Goal: Information Seeking & Learning: Learn about a topic

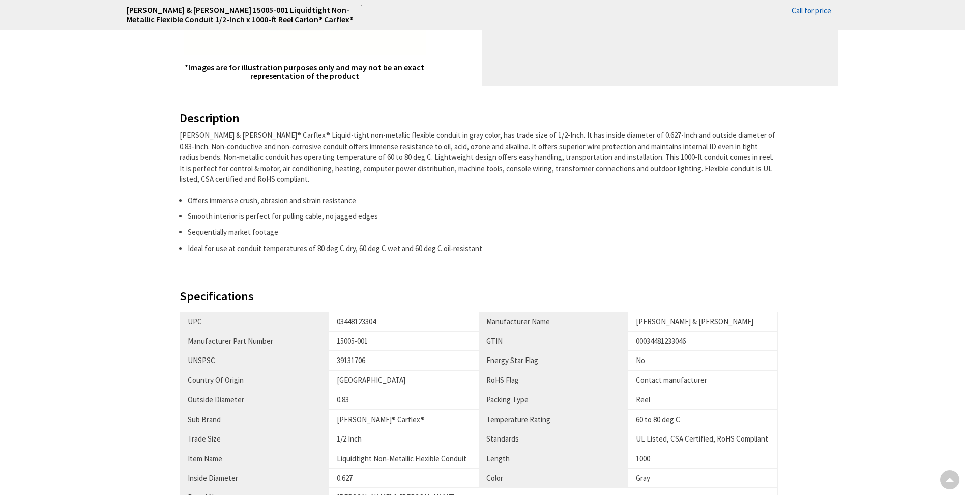
click at [279, 212] on li "Smooth interior is perfect for pulling cable, no jagged edges" at bounding box center [483, 216] width 591 height 11
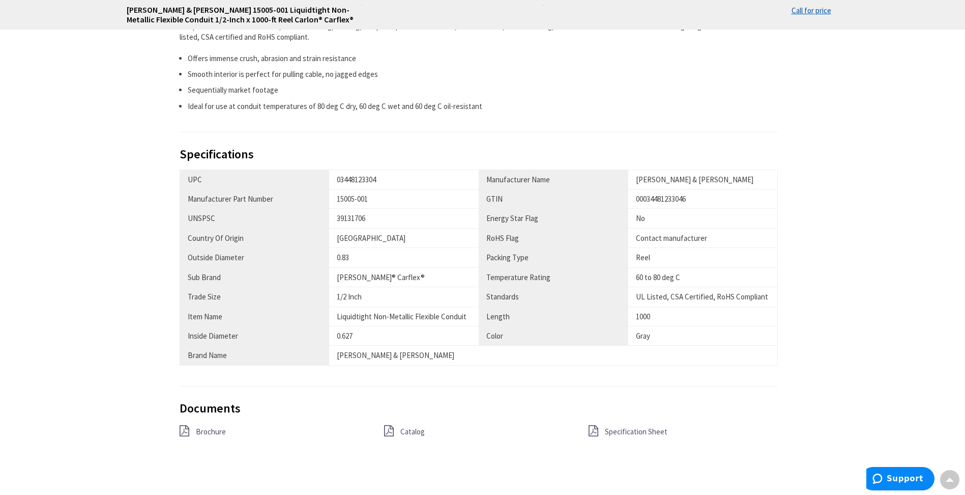
scroll to position [509, 0]
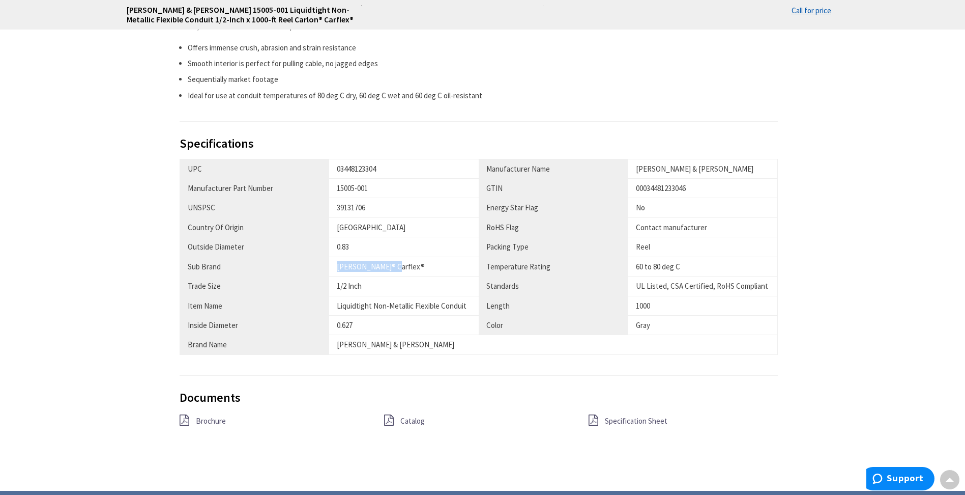
drag, startPoint x: 384, startPoint y: 267, endPoint x: 324, endPoint y: 270, distance: 60.1
click at [324, 270] on tr "Sub Brand Carlon® Carflex® Temperature Rating 60 to 80 deg C" at bounding box center [479, 265] width 598 height 19
drag, startPoint x: 324, startPoint y: 270, endPoint x: 357, endPoint y: 283, distance: 35.1
click at [357, 283] on div "1/2 Inch" at bounding box center [404, 285] width 134 height 11
click at [350, 308] on div "Liquidtight Non-Metallic Flexible Conduit" at bounding box center [404, 305] width 134 height 11
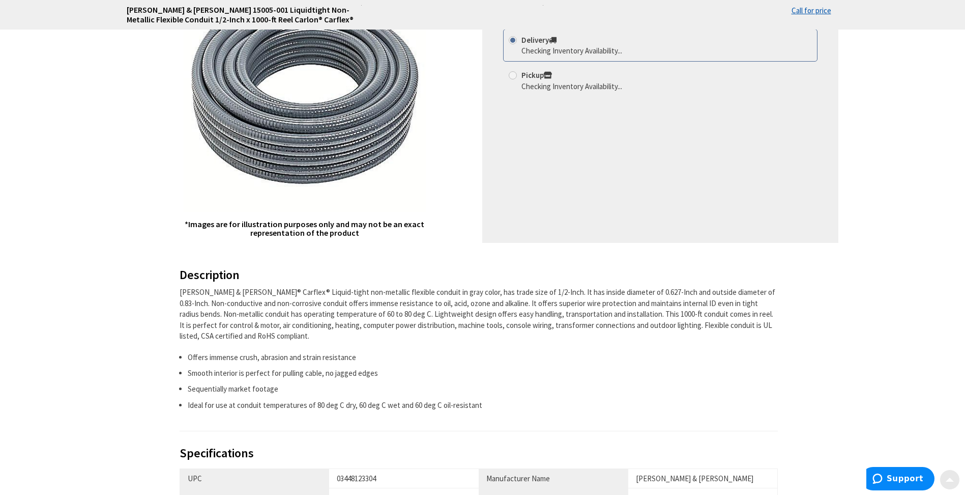
scroll to position [204, 0]
